Goal: Use online tool/utility

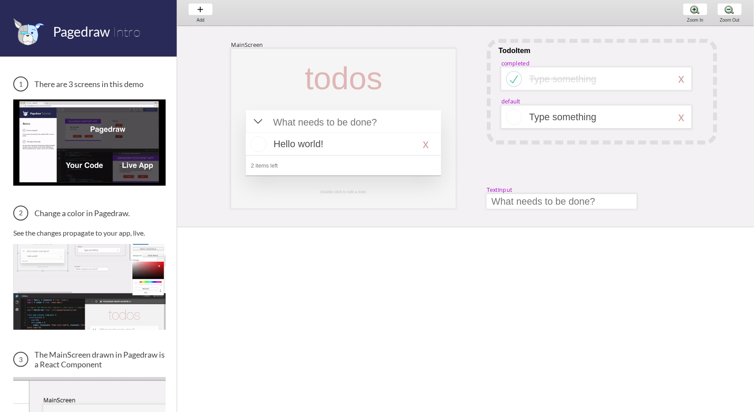
scroll to position [0, 11]
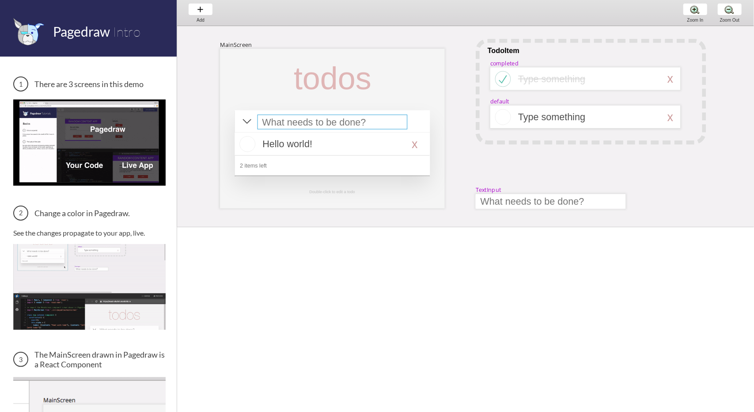
click at [305, 125] on div at bounding box center [333, 121] width 150 height 15
select select "15"
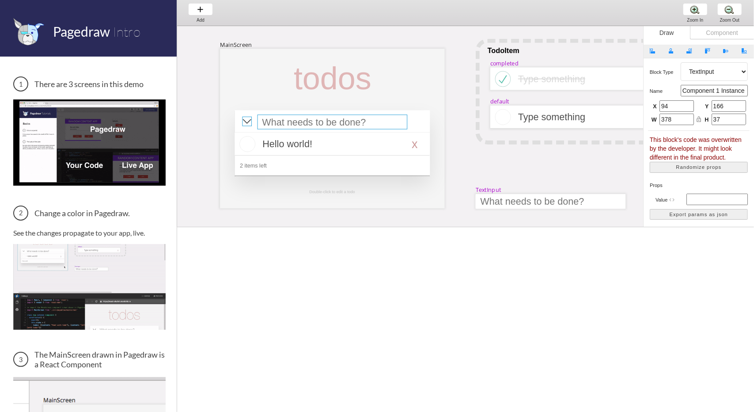
click at [246, 118] on div at bounding box center [247, 122] width 10 height 10
select select "8"
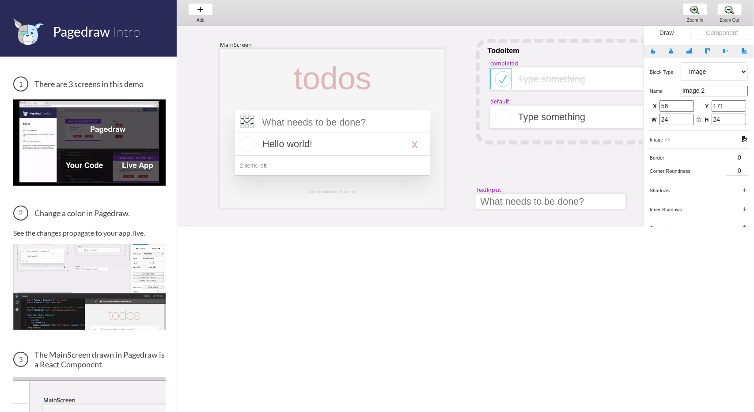
click at [501, 73] on div at bounding box center [501, 78] width 22 height 21
select select "8"
click at [552, 81] on div at bounding box center [588, 78] width 141 height 11
select select "3"
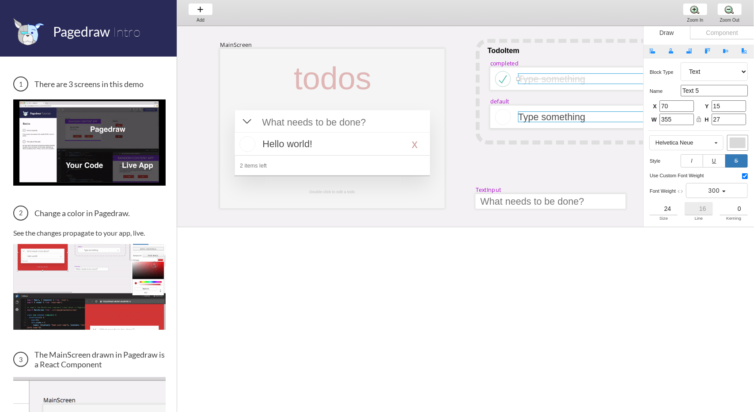
click at [537, 119] on div at bounding box center [588, 116] width 141 height 11
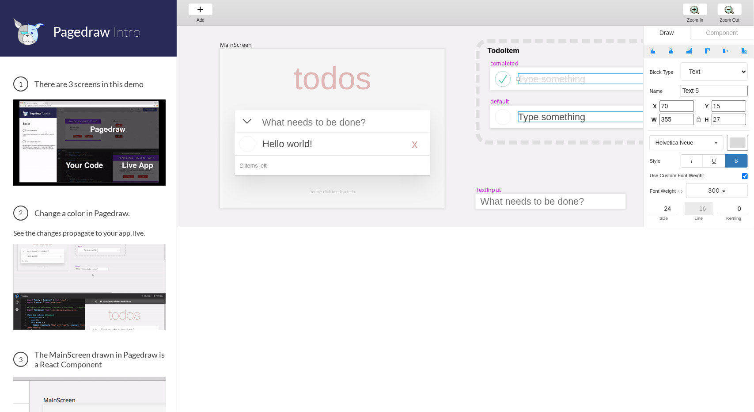
select select "3"
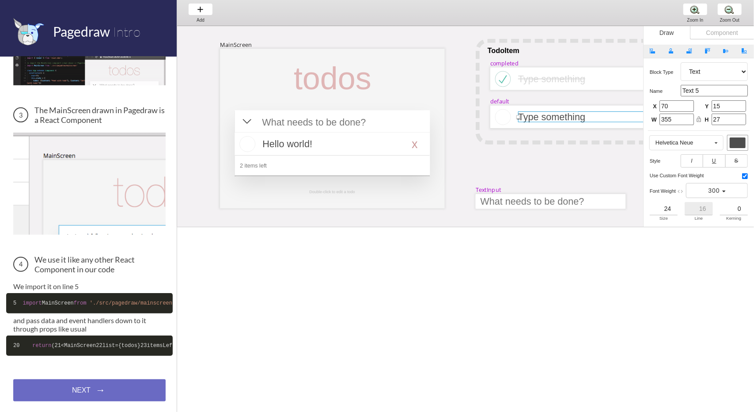
scroll to position [0, 0]
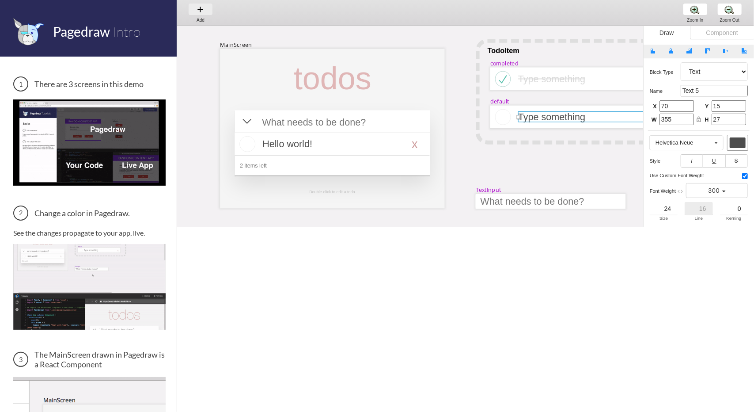
click at [200, 9] on div "Add Add Add" at bounding box center [201, 12] width 34 height 25
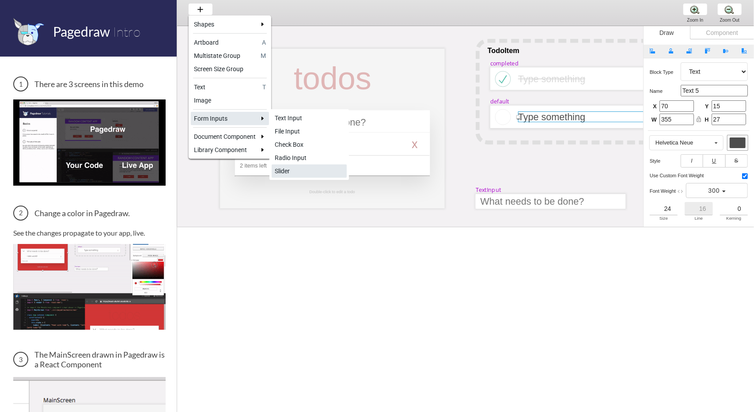
click at [302, 167] on div "Slider" at bounding box center [309, 171] width 69 height 9
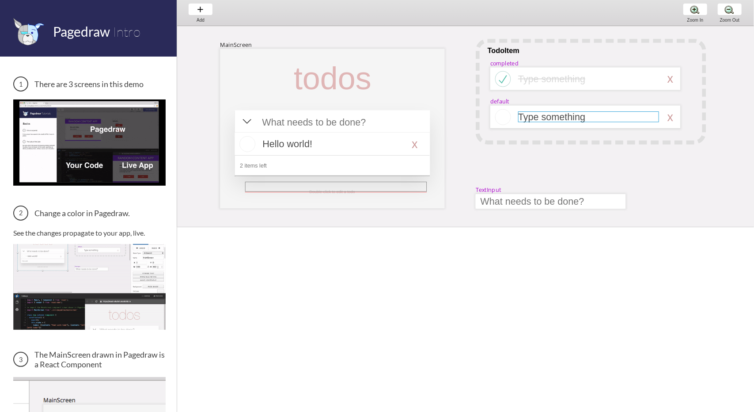
drag, startPoint x: 245, startPoint y: 182, endPoint x: 427, endPoint y: 190, distance: 182.2
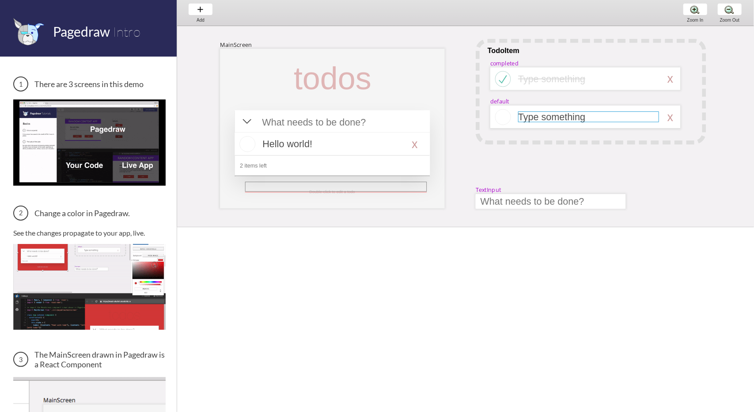
select select "13"
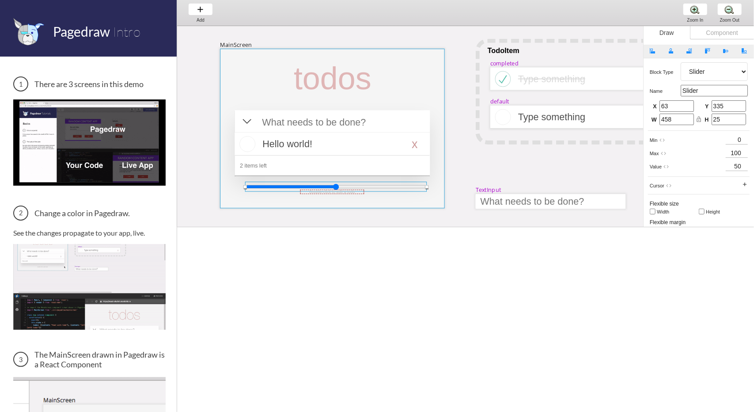
click at [352, 181] on div at bounding box center [332, 128] width 224 height 159
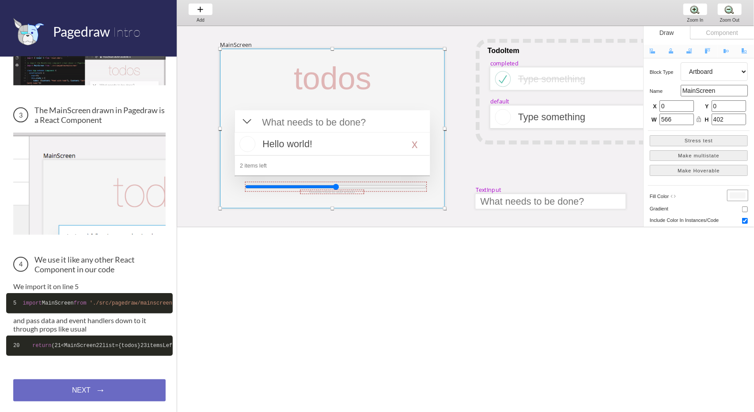
scroll to position [281, 0]
